Goal: Task Accomplishment & Management: Use online tool/utility

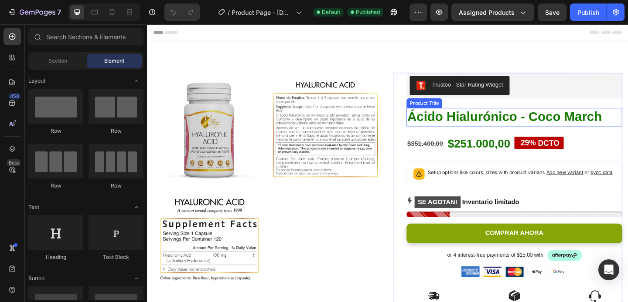
click at [464, 125] on h1 "Ácido Hialurónico - Coco March" at bounding box center [546, 125] width 234 height 20
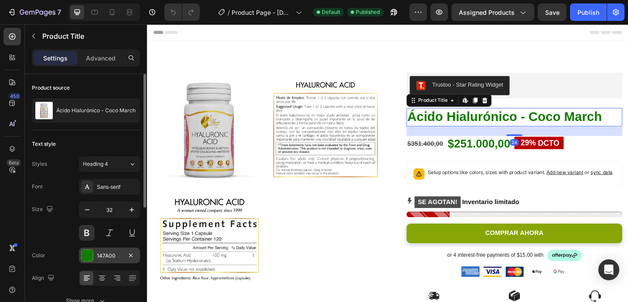
click at [89, 263] on div "147A00" at bounding box center [109, 256] width 61 height 16
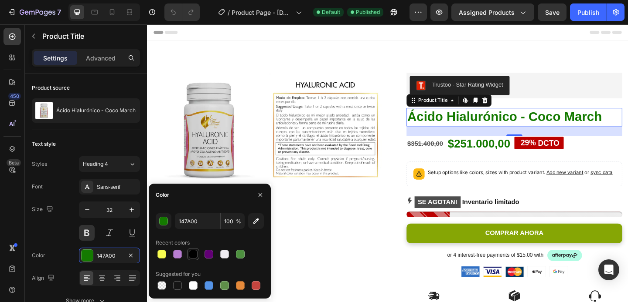
click at [196, 256] on div at bounding box center [193, 254] width 9 height 9
type input "000000"
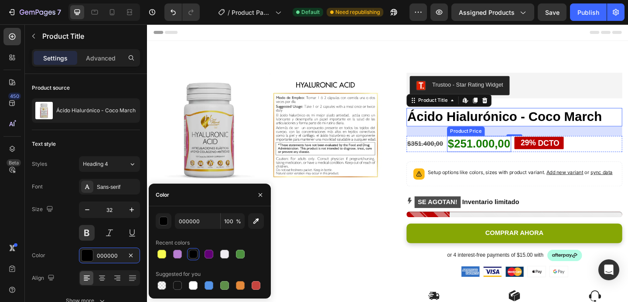
click at [519, 152] on div "$251.000,00" at bounding box center [508, 154] width 70 height 17
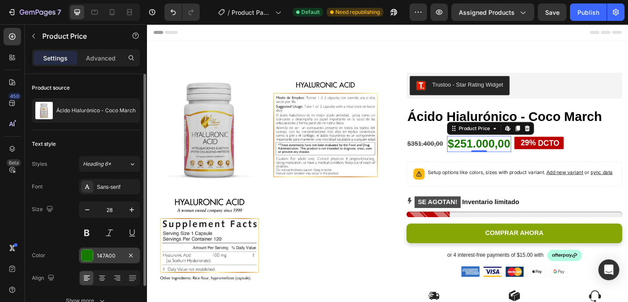
click at [90, 258] on div at bounding box center [86, 255] width 11 height 11
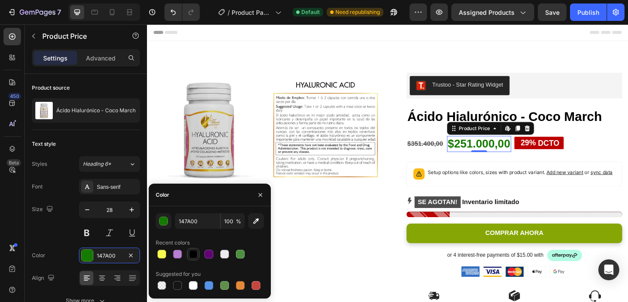
click at [197, 258] on div at bounding box center [193, 254] width 10 height 10
type input "000000"
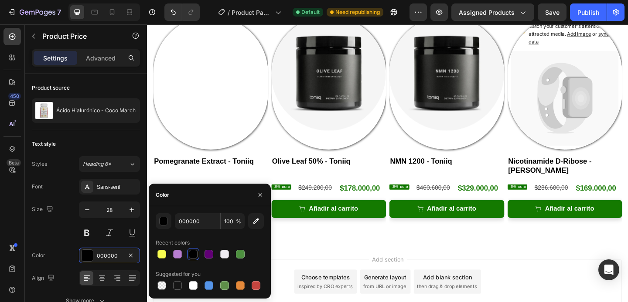
scroll to position [505, 0]
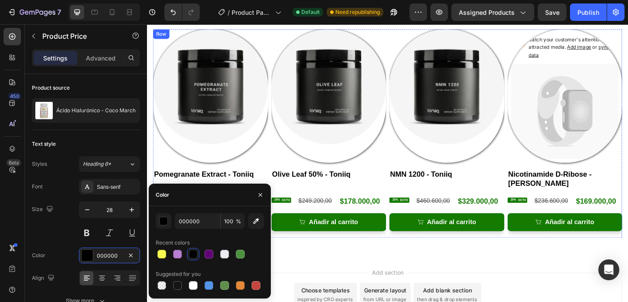
click at [276, 167] on div "Product Images Pomegranate Extract - Toniiq Product Title 29% DCTO Discount Tag…" at bounding box center [215, 143] width 125 height 227
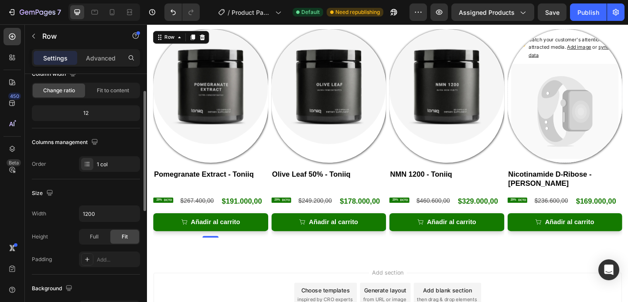
scroll to position [83, 0]
click at [110, 160] on div "1 col" at bounding box center [117, 164] width 41 height 8
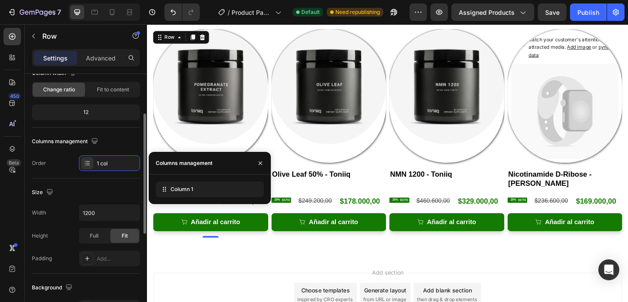
click at [111, 198] on div "Size" at bounding box center [86, 193] width 108 height 14
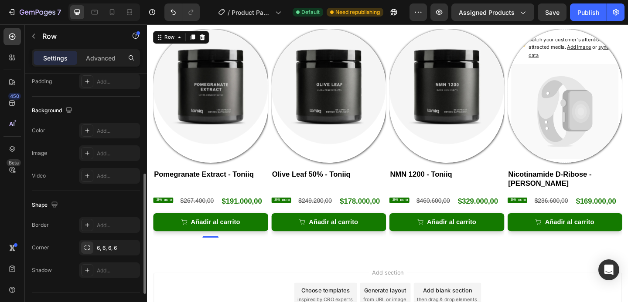
scroll to position [278, 0]
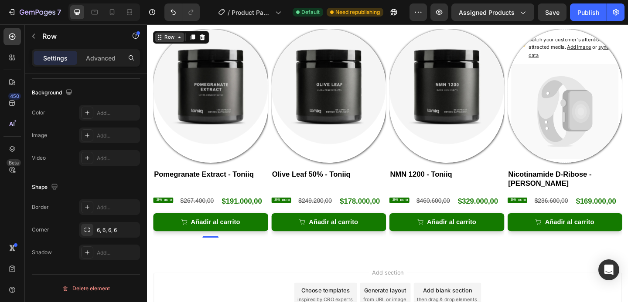
click at [167, 37] on div "Row" at bounding box center [171, 38] width 14 height 8
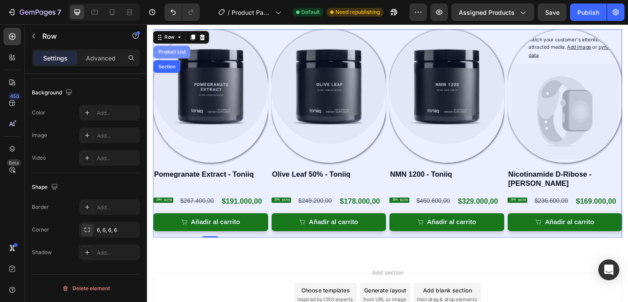
click at [185, 54] on div "Product List" at bounding box center [173, 54] width 33 height 5
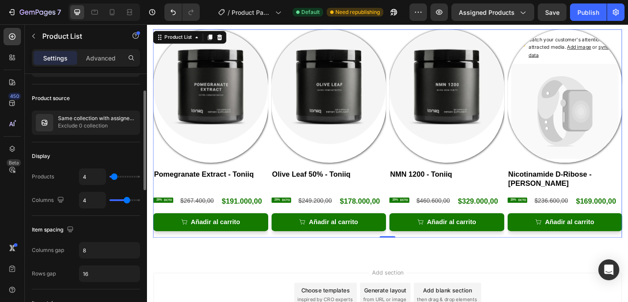
scroll to position [48, 0]
click at [113, 247] on input "8" at bounding box center [109, 250] width 60 height 16
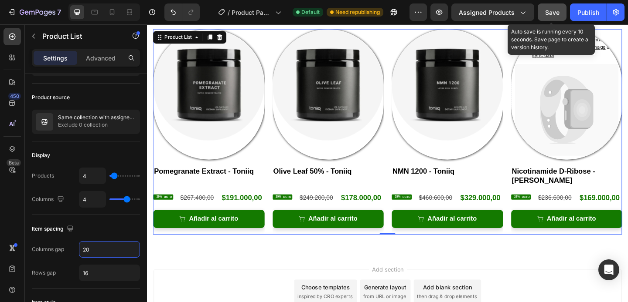
type input "20"
click at [551, 15] on span "Save" at bounding box center [552, 12] width 14 height 7
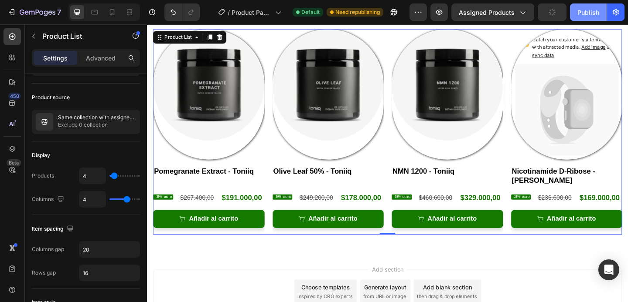
click at [590, 13] on div "Publish" at bounding box center [588, 12] width 22 height 9
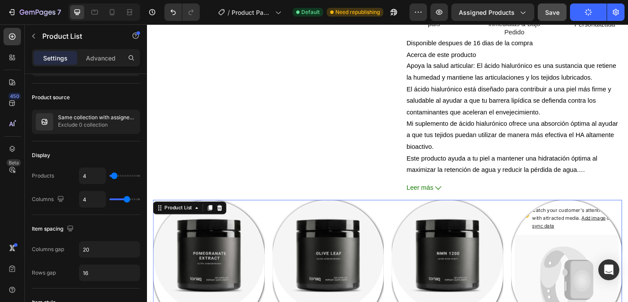
scroll to position [390, 0]
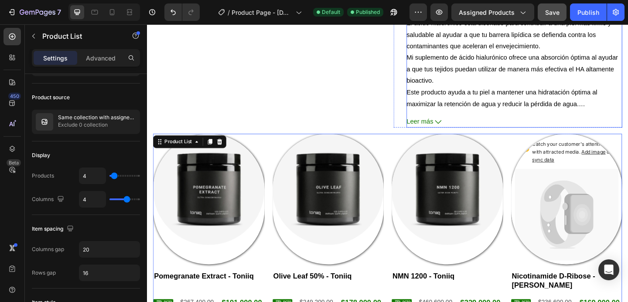
click at [485, 129] on button "Leer más" at bounding box center [546, 130] width 234 height 13
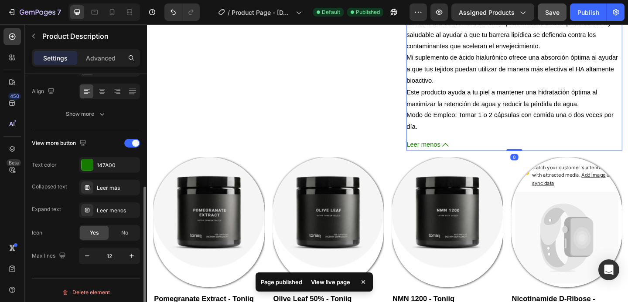
scroll to position [191, 0]
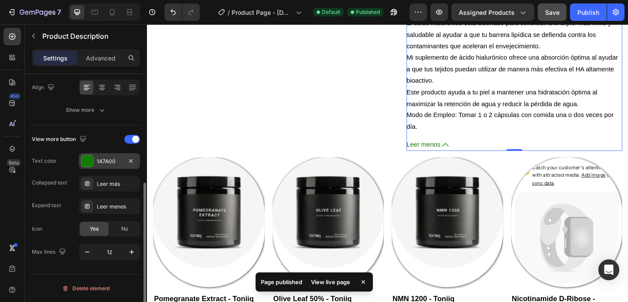
click at [83, 158] on div at bounding box center [86, 161] width 11 height 11
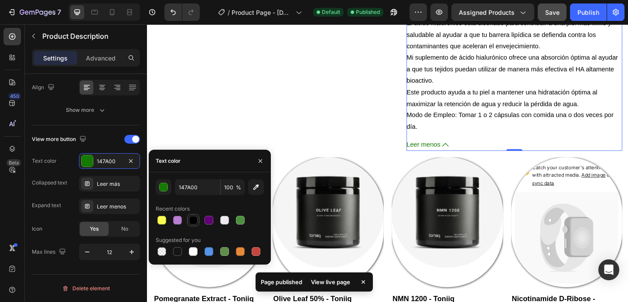
click at [192, 217] on div at bounding box center [193, 220] width 9 height 9
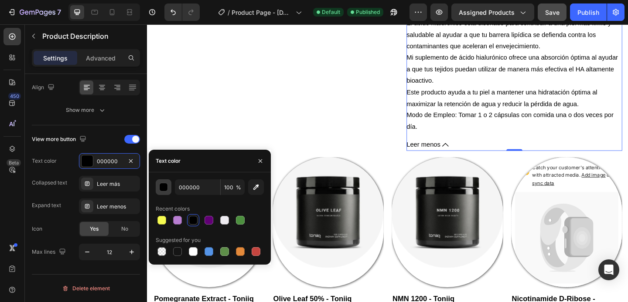
click at [167, 185] on div "button" at bounding box center [163, 187] width 9 height 9
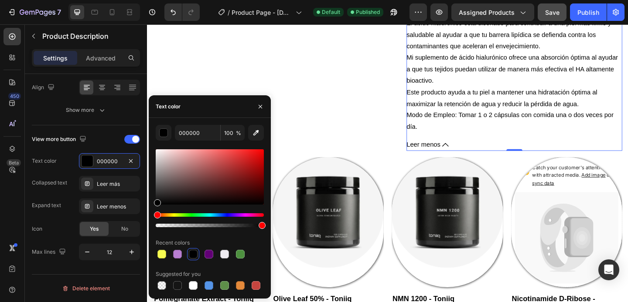
click at [164, 190] on div at bounding box center [210, 176] width 108 height 55
click at [172, 197] on div at bounding box center [210, 176] width 108 height 55
click at [170, 182] on div at bounding box center [210, 176] width 108 height 55
click at [169, 190] on div at bounding box center [210, 176] width 108 height 55
click at [169, 190] on div at bounding box center [169, 191] width 7 height 7
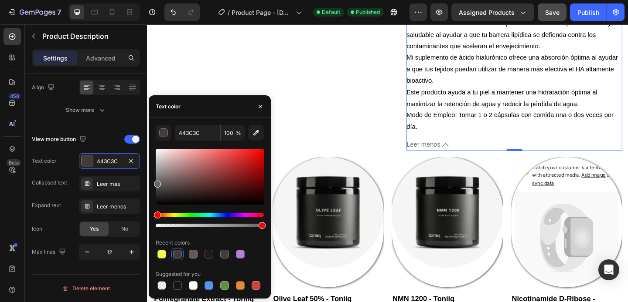
drag, startPoint x: 169, startPoint y: 190, endPoint x: 148, endPoint y: 182, distance: 21.8
click at [149, 182] on div "443C3C 100 % Recent colors Suggested for you" at bounding box center [210, 208] width 122 height 167
type input "666666"
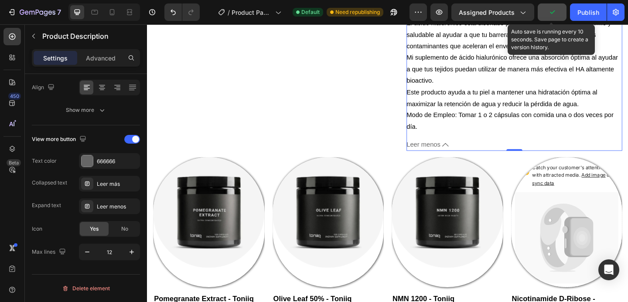
click at [561, 9] on button "button" at bounding box center [551, 11] width 29 height 17
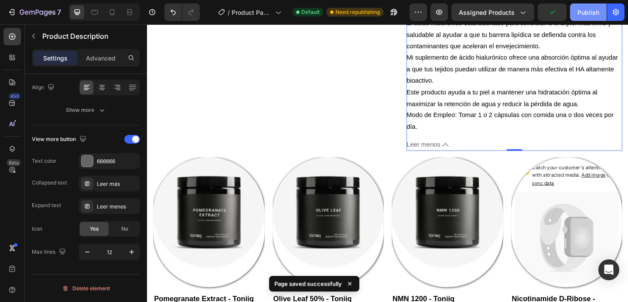
click at [573, 12] on button "Publish" at bounding box center [588, 11] width 37 height 17
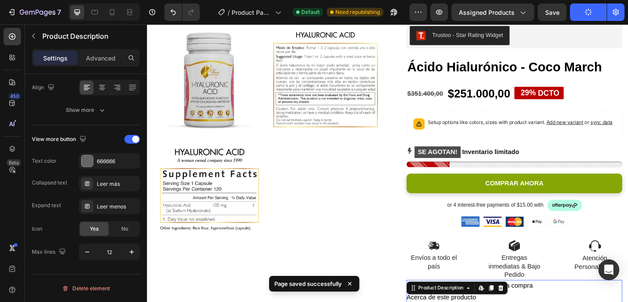
scroll to position [0, 0]
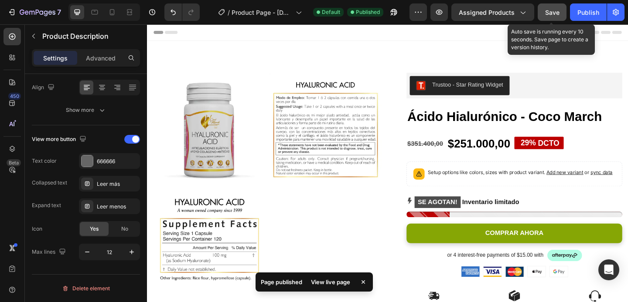
click at [551, 20] on button "Save" at bounding box center [551, 11] width 29 height 17
click at [584, 17] on div "Publish" at bounding box center [588, 12] width 22 height 9
